Goal: Information Seeking & Learning: Learn about a topic

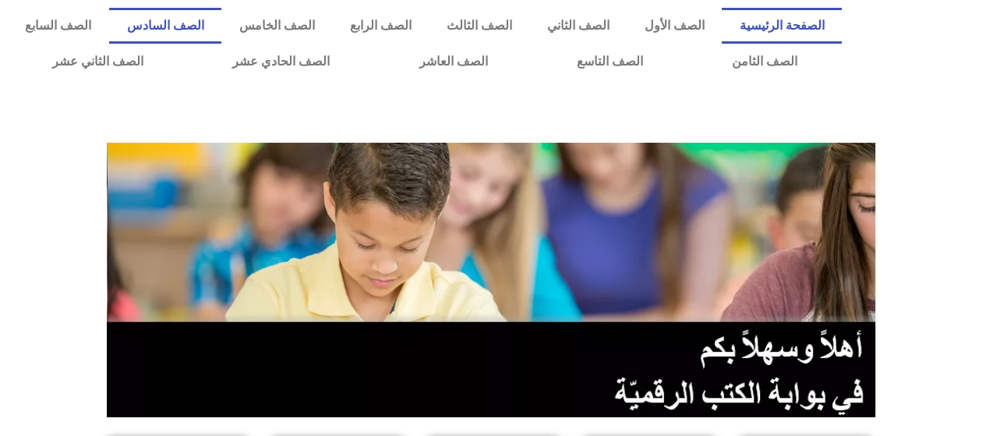
click at [210, 24] on link "الصف السادس" at bounding box center [165, 26] width 112 height 36
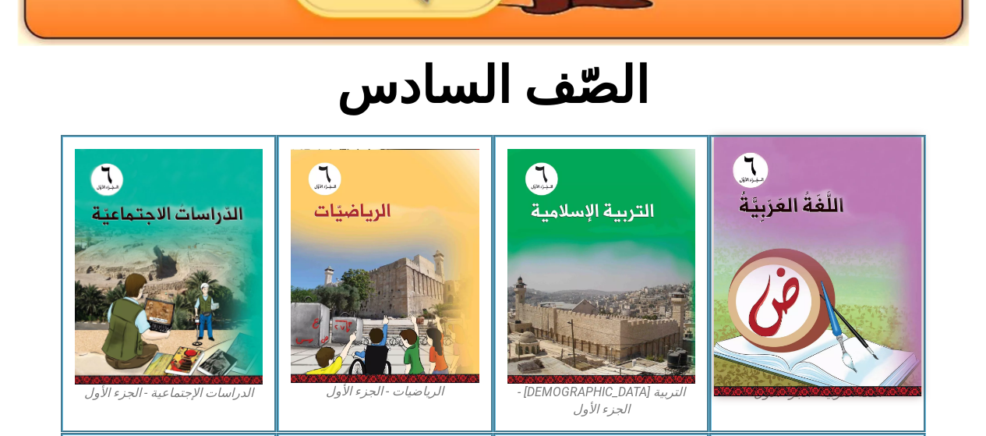
scroll to position [390, 0]
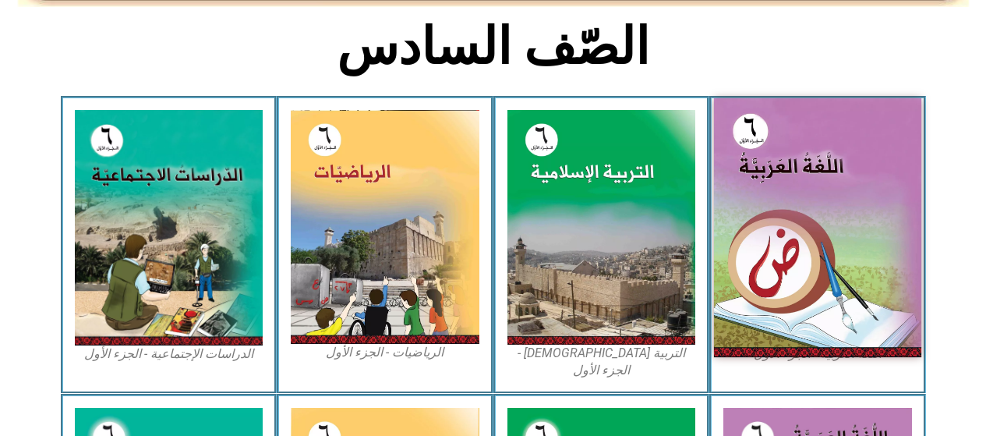
click at [783, 159] on img at bounding box center [817, 227] width 207 height 259
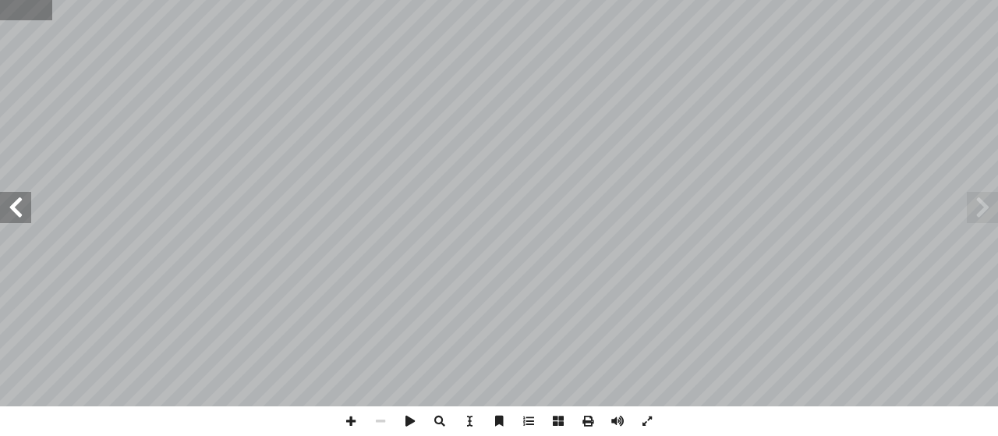
drag, startPoint x: 32, startPoint y: 4, endPoint x: 5, endPoint y: 19, distance: 31.0
click at [33, 4] on input "text" at bounding box center [26, 10] width 52 height 20
type input "**"
click at [10, 207] on span at bounding box center [15, 207] width 31 height 31
click at [3, 207] on span at bounding box center [15, 207] width 31 height 31
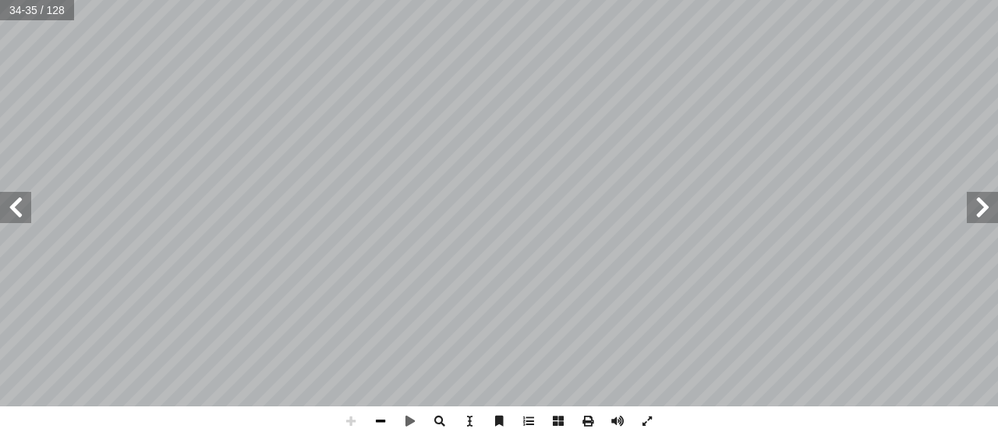
click at [385, 422] on span at bounding box center [380, 421] width 30 height 30
